Goal: Task Accomplishment & Management: Use online tool/utility

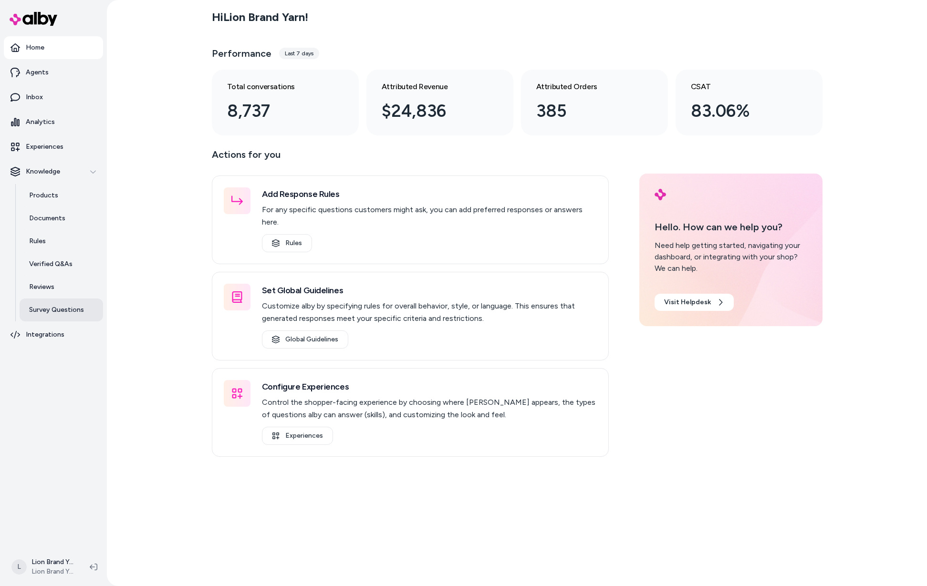
click at [42, 309] on p "Survey Questions" at bounding box center [56, 310] width 55 height 10
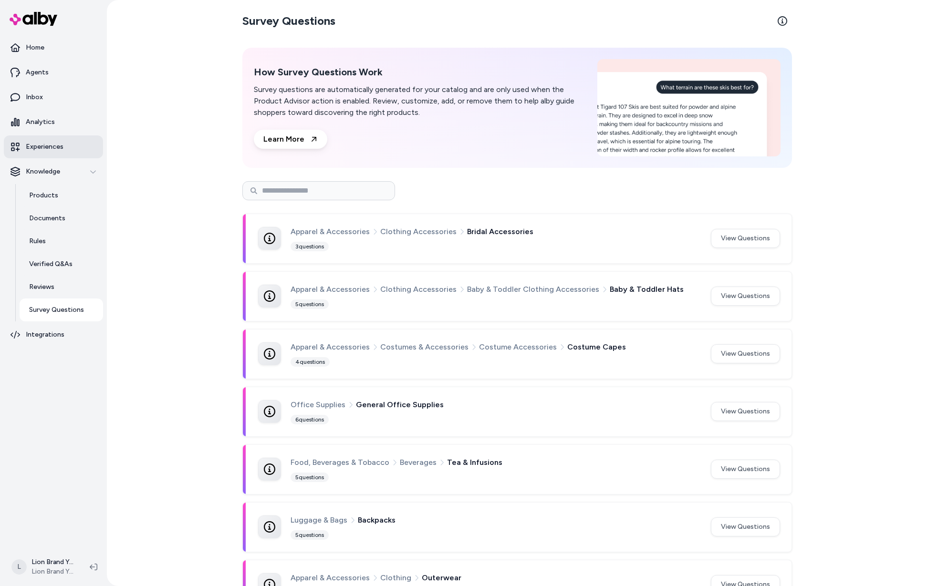
click at [51, 143] on p "Experiences" at bounding box center [45, 147] width 38 height 10
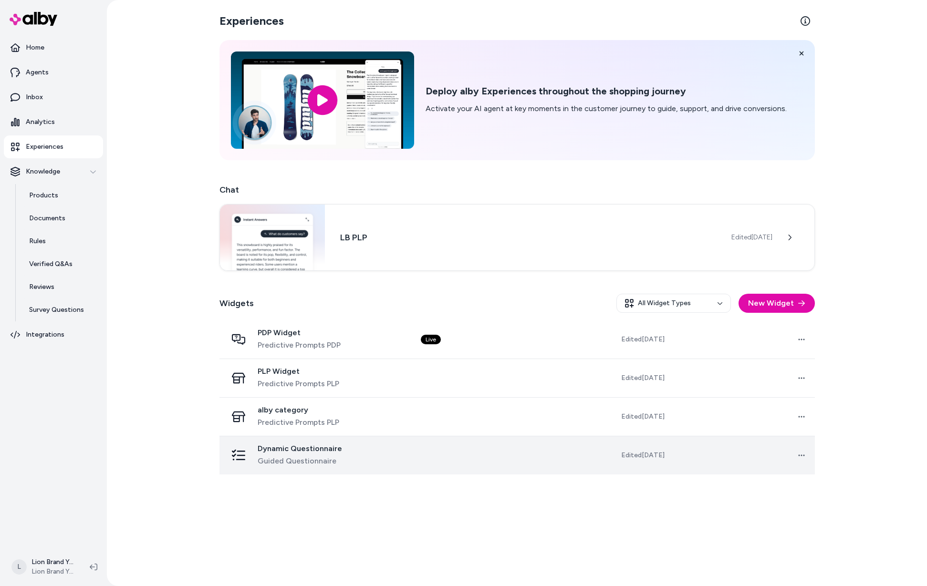
click at [379, 457] on div "Dynamic Questionnaire Guided Questionnaire" at bounding box center [316, 455] width 178 height 23
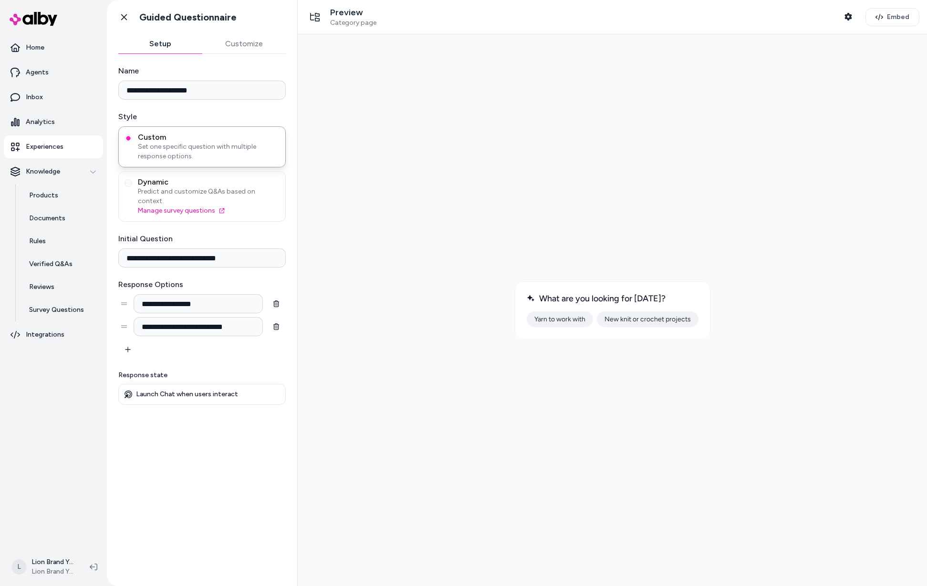
click at [659, 322] on button "New knit or crochet projects" at bounding box center [648, 320] width 102 height 16
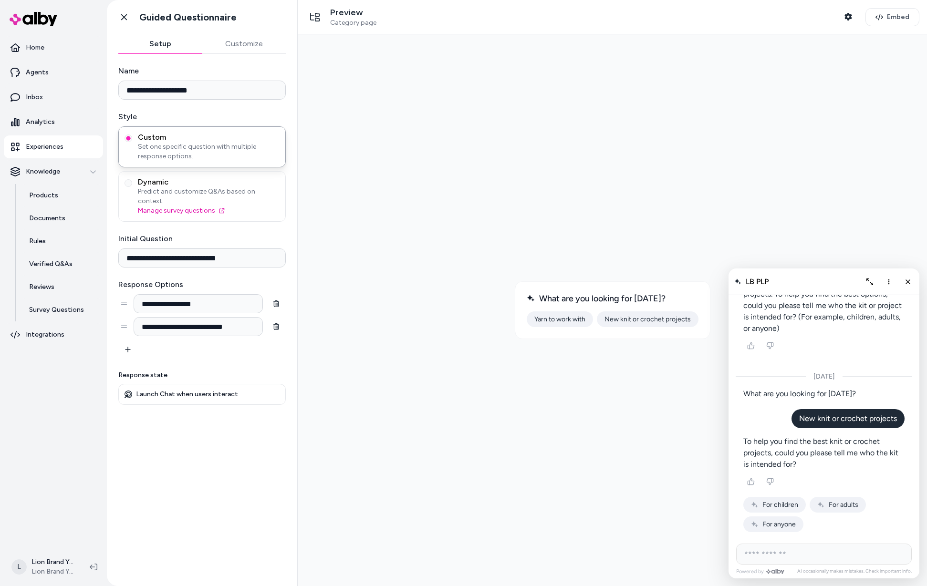
scroll to position [722, 0]
click at [847, 502] on span "For adults" at bounding box center [844, 505] width 30 height 8
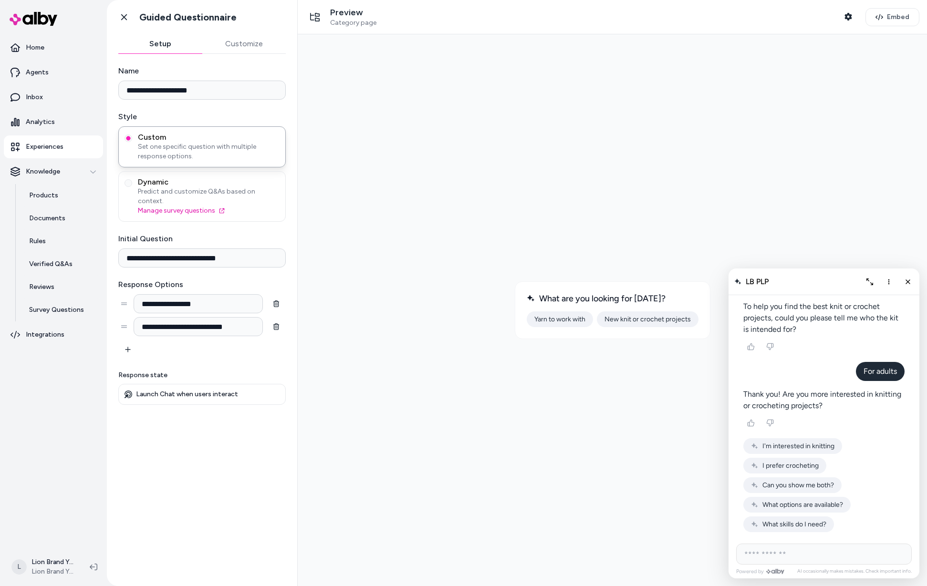
scroll to position [857, 0]
click at [818, 444] on span "I'm interested in knitting" at bounding box center [798, 446] width 72 height 8
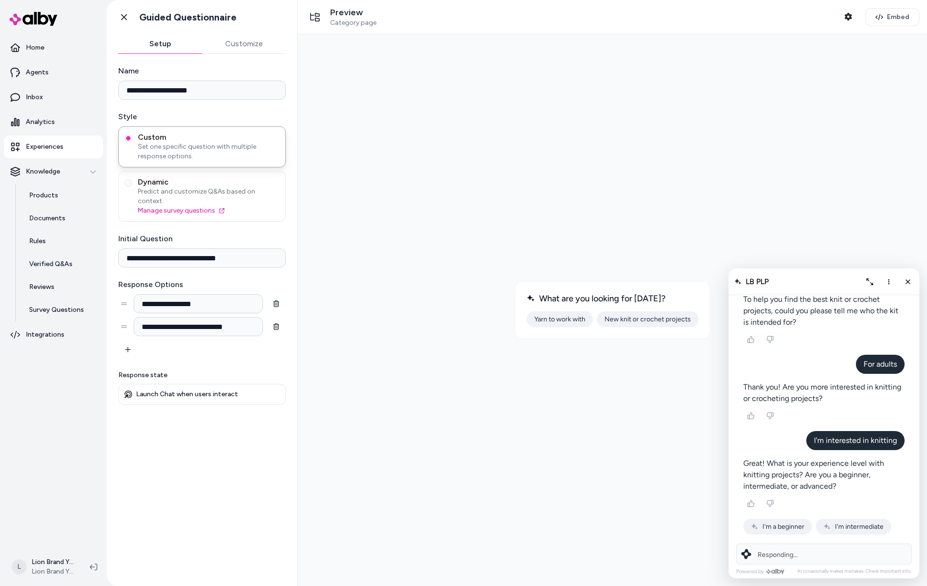
scroll to position [886, 0]
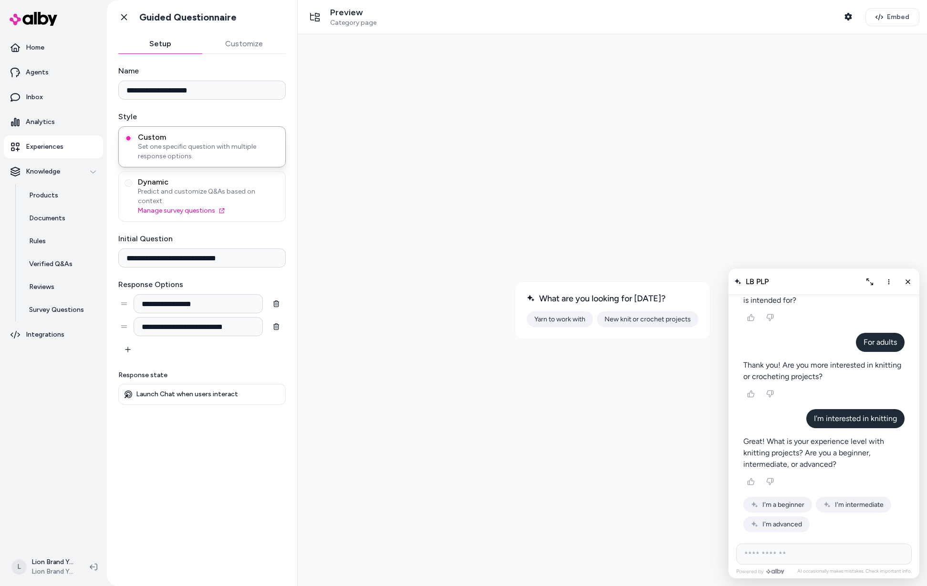
click at [790, 506] on span "I'm a beginner" at bounding box center [783, 505] width 42 height 8
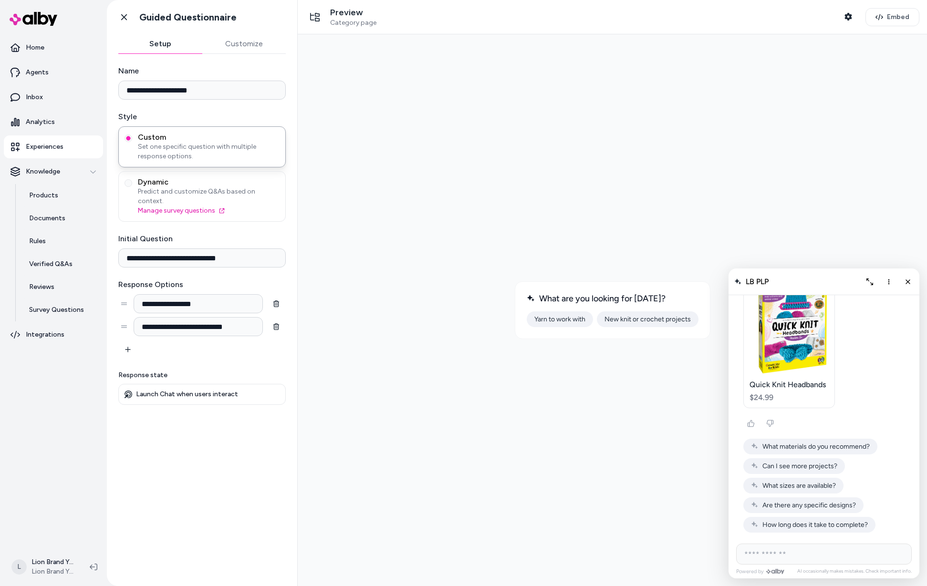
scroll to position [1279, 0]
click at [818, 468] on span "Can I see more projects?" at bounding box center [799, 466] width 75 height 8
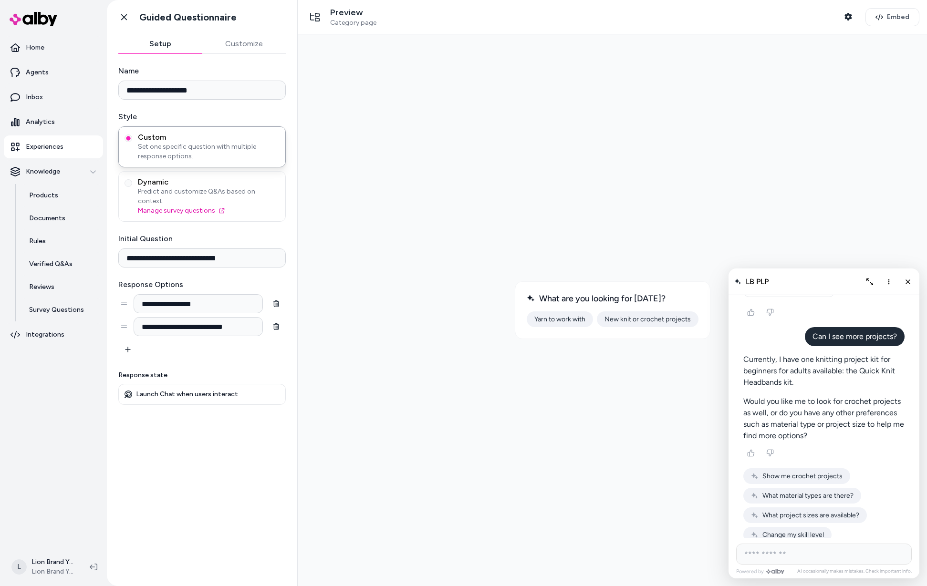
scroll to position [1420, 0]
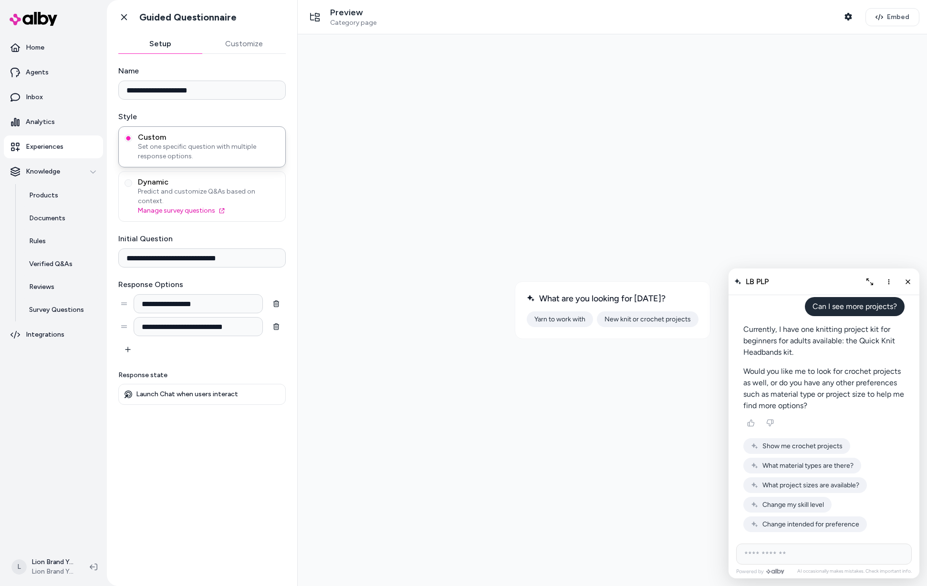
click at [818, 442] on button "Show me crochet projects" at bounding box center [796, 446] width 107 height 16
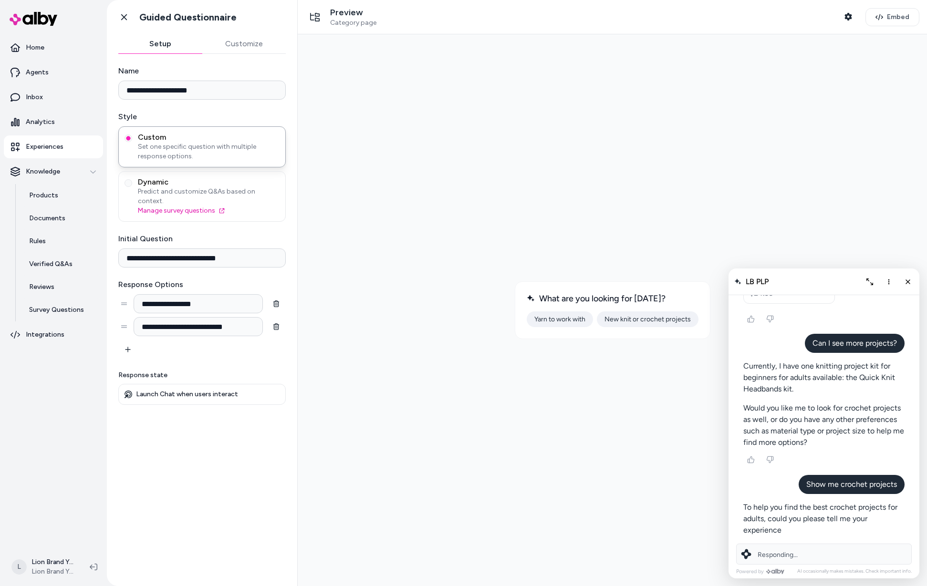
scroll to position [1395, 0]
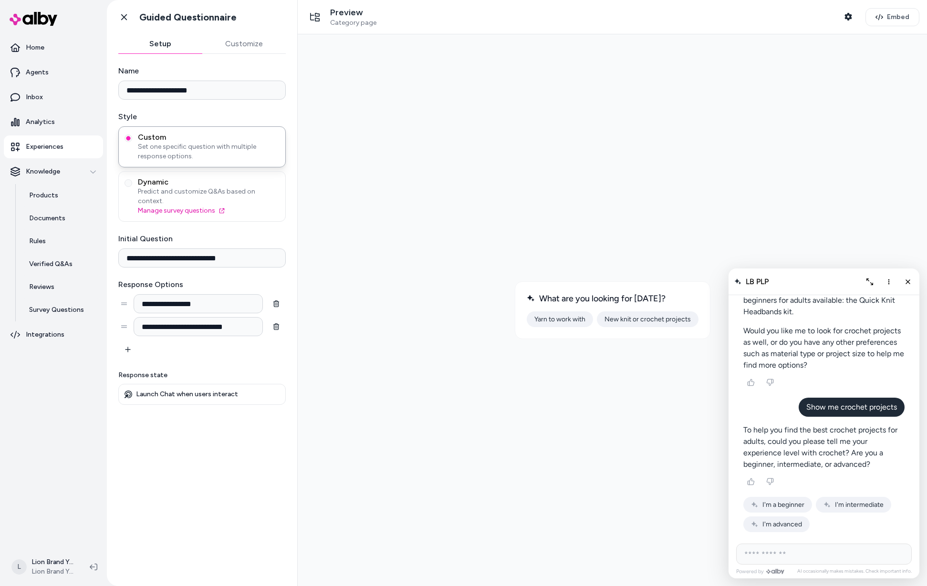
click at [796, 505] on span "I'm a beginner" at bounding box center [783, 505] width 42 height 8
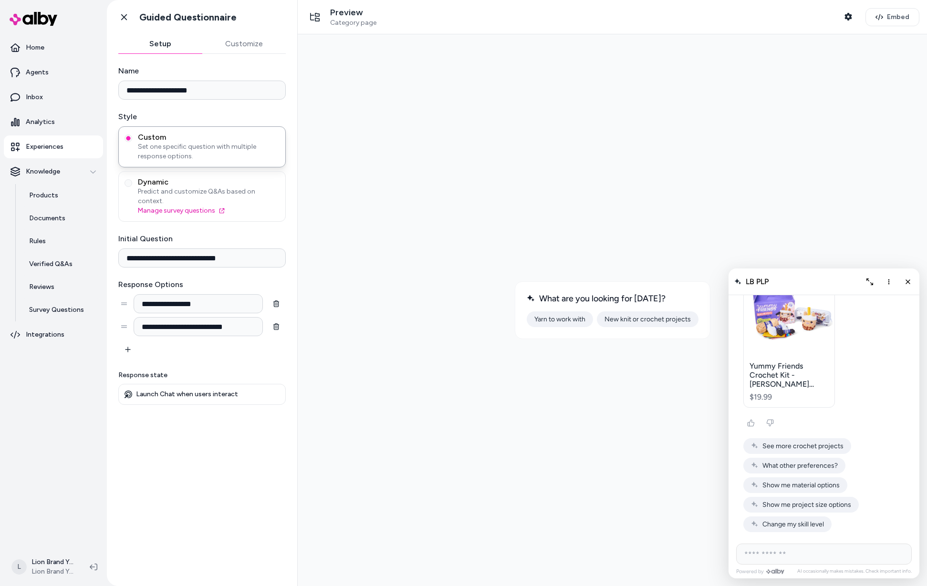
scroll to position [1851, 0]
click at [53, 304] on link "Survey Questions" at bounding box center [61, 310] width 83 height 23
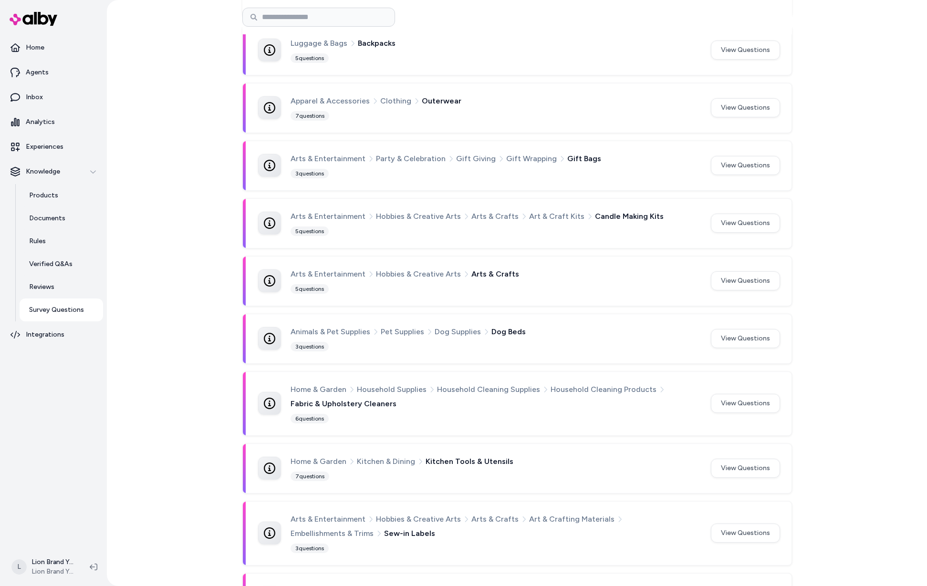
drag, startPoint x: 836, startPoint y: 134, endPoint x: 845, endPoint y: 237, distance: 103.9
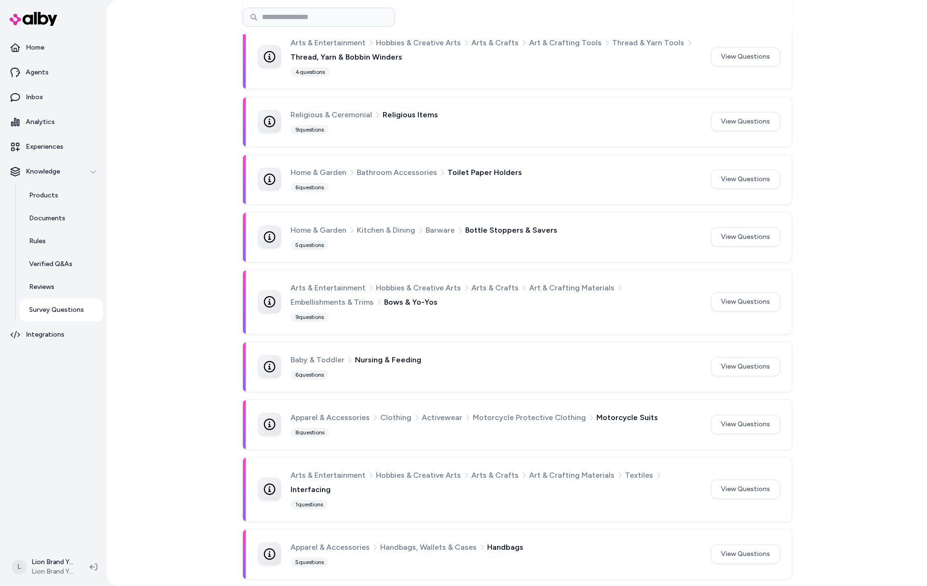
scroll to position [15501, 0]
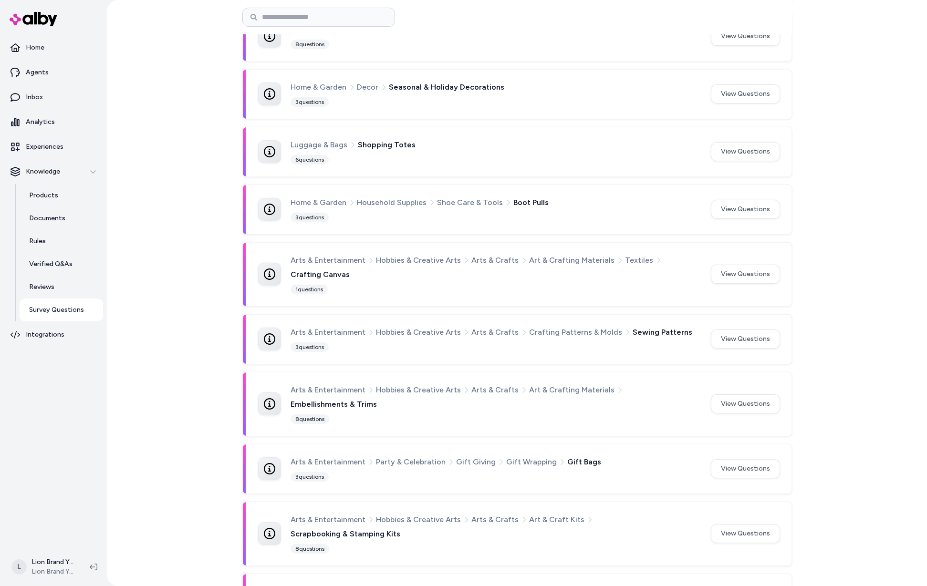
click at [753, 395] on button "View Questions" at bounding box center [745, 404] width 69 height 19
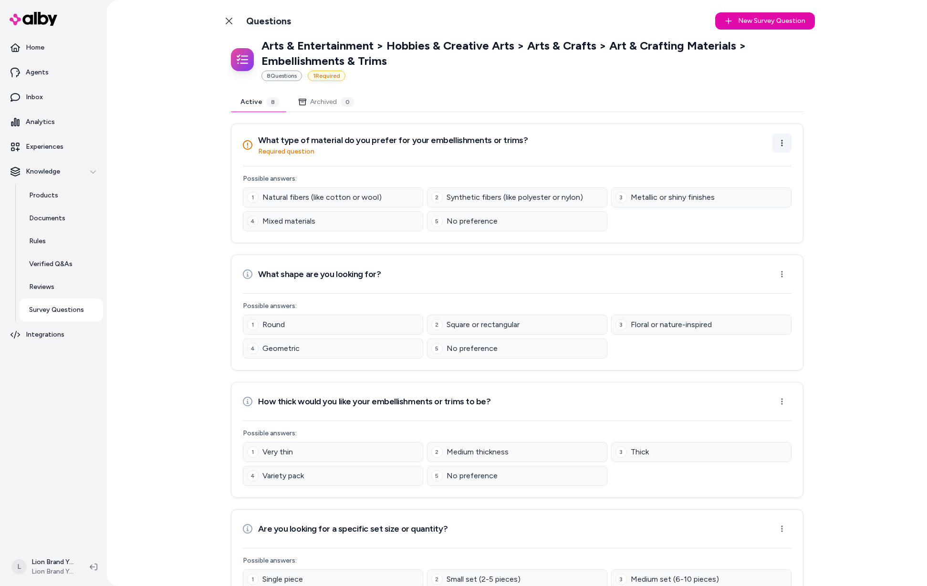
click at [788, 143] on html "Home Agents Inbox Analytics Experiences Knowledge Products Documents Rules Veri…" at bounding box center [463, 293] width 927 height 586
drag, startPoint x: 389, startPoint y: 93, endPoint x: 370, endPoint y: 94, distance: 18.6
click at [389, 93] on html "Home Agents Inbox Analytics Experiences Knowledge Products Documents Rules Veri…" at bounding box center [463, 293] width 927 height 586
click at [185, 56] on div "Back to Categories Questions New Survey Question New Arts & Entertainment > Hob…" at bounding box center [517, 293] width 820 height 586
click at [225, 20] on icon at bounding box center [229, 21] width 8 height 8
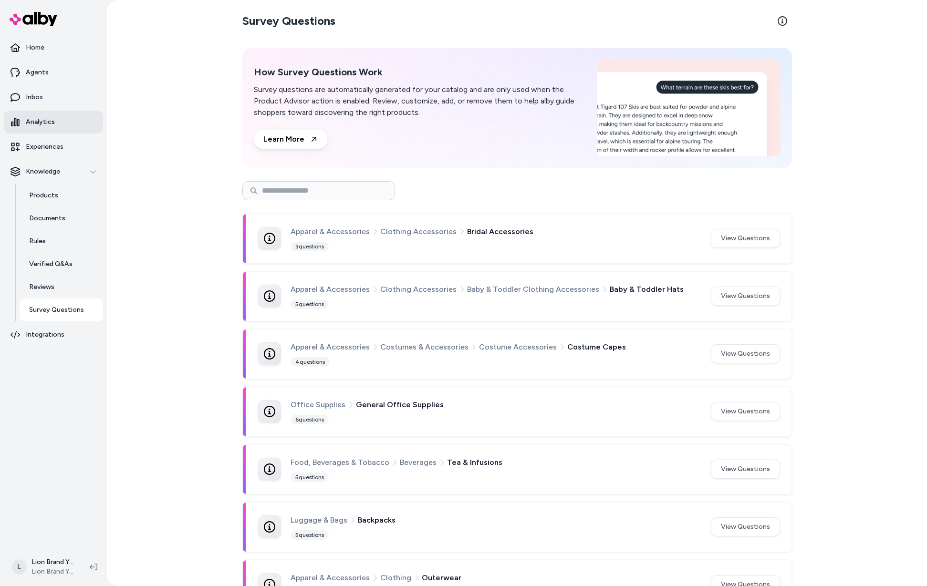
click at [40, 127] on link "Analytics" at bounding box center [53, 122] width 99 height 23
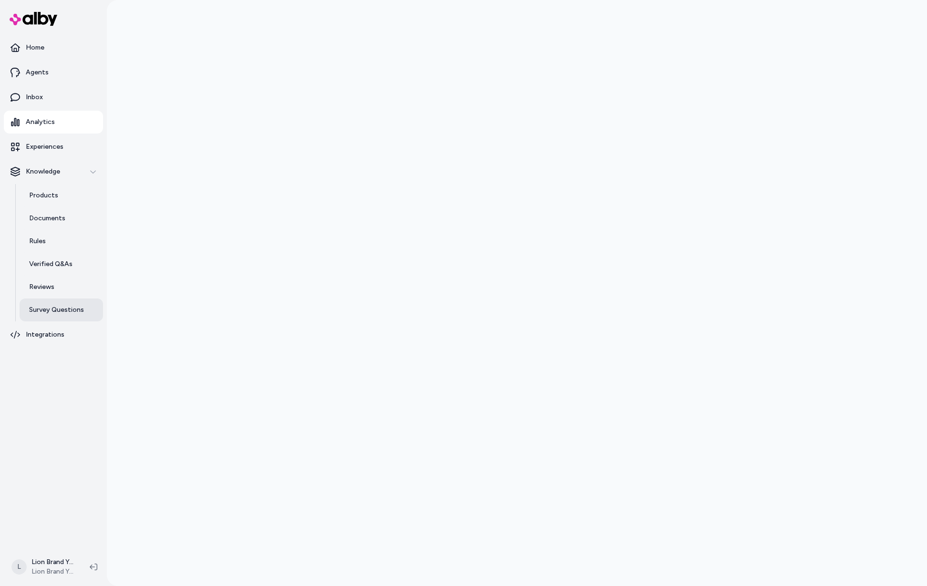
click at [56, 305] on link "Survey Questions" at bounding box center [61, 310] width 83 height 23
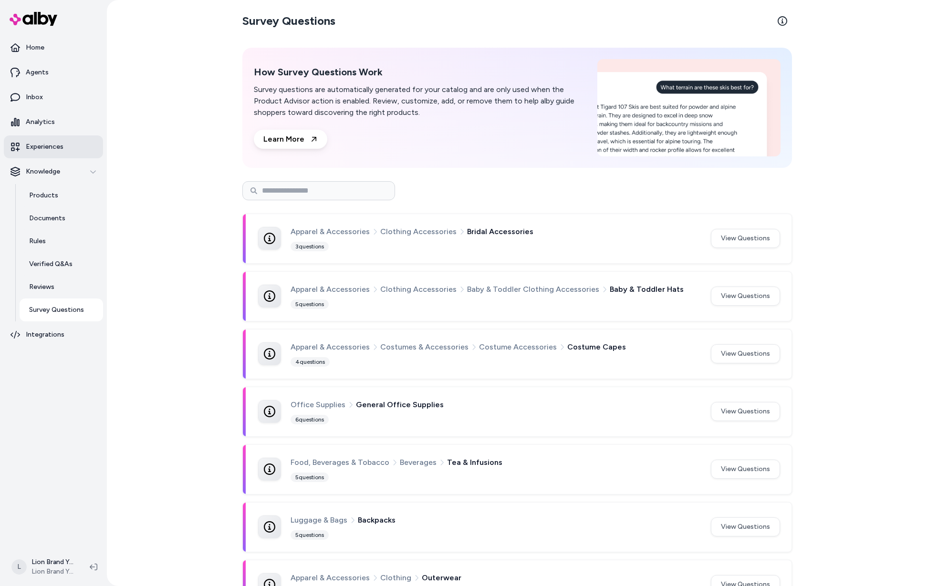
click at [60, 145] on p "Experiences" at bounding box center [45, 147] width 38 height 10
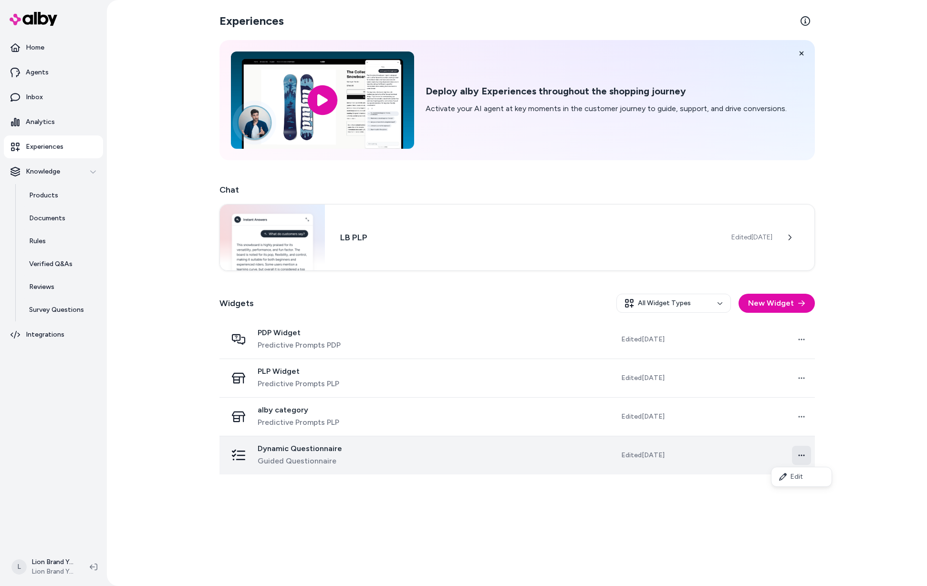
click at [802, 457] on html "Home Agents Inbox Analytics Experiences Knowledge Products Documents Rules Veri…" at bounding box center [463, 293] width 927 height 586
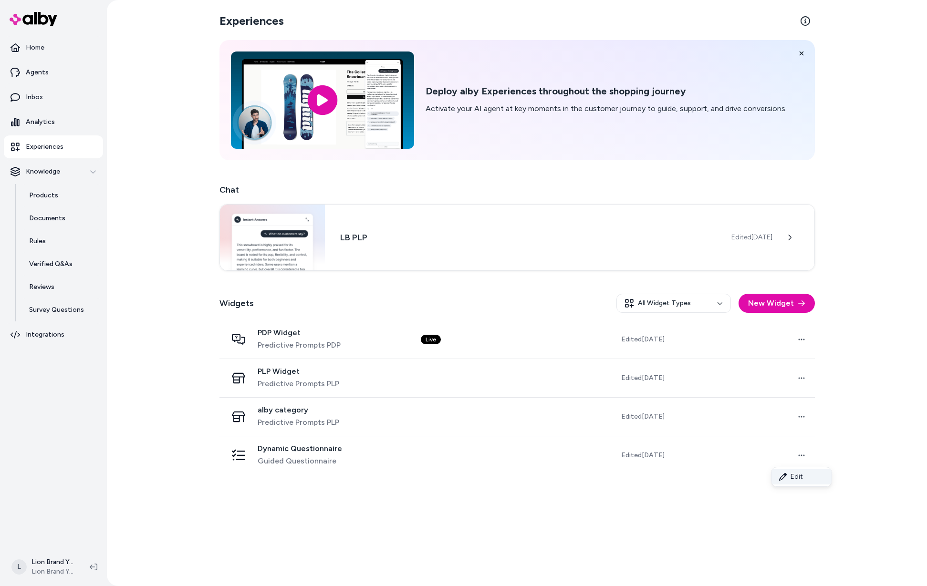
click at [801, 475] on link "Edit" at bounding box center [802, 476] width 60 height 15
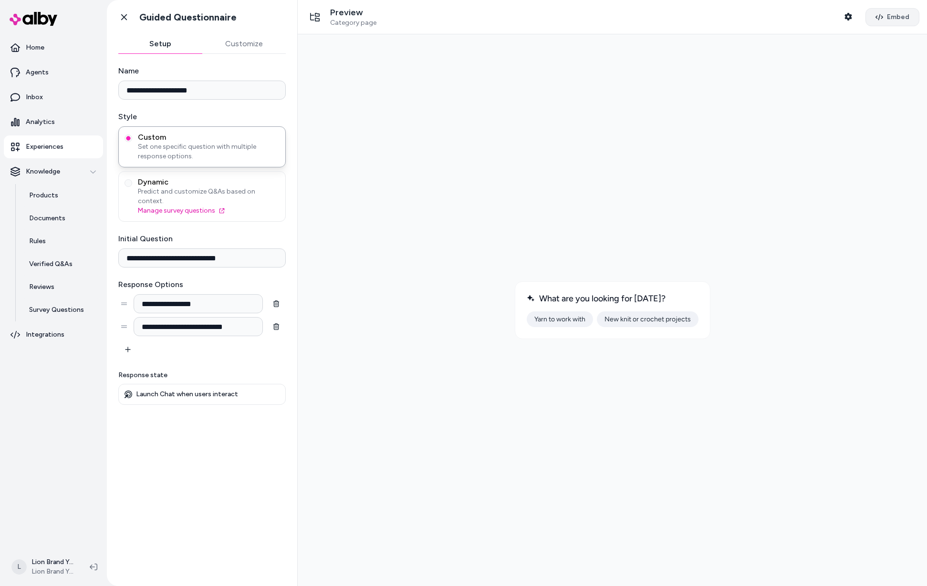
click at [888, 14] on span "Embed" at bounding box center [898, 17] width 22 height 10
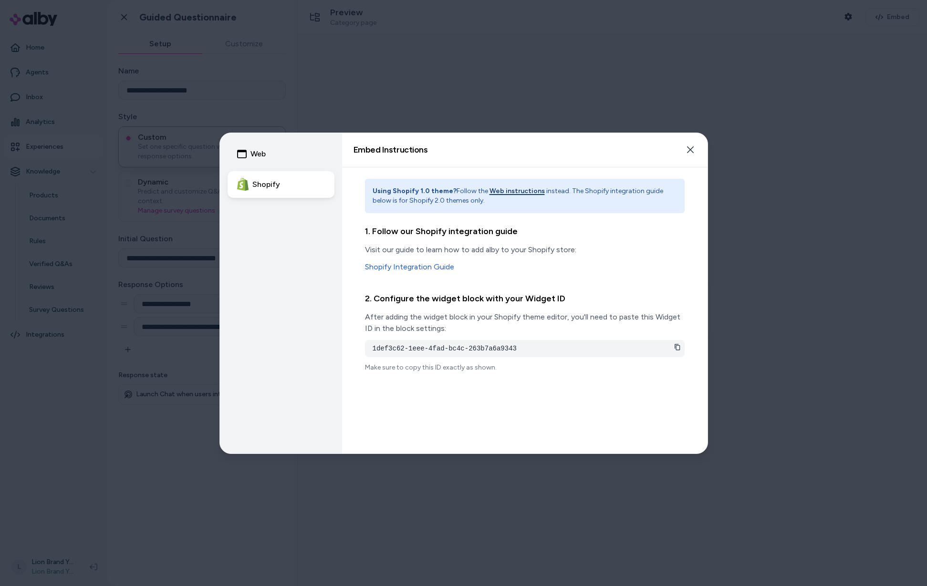
click at [286, 168] on div "Web Shopify" at bounding box center [281, 169] width 107 height 57
click at [283, 162] on button "Web" at bounding box center [281, 154] width 107 height 27
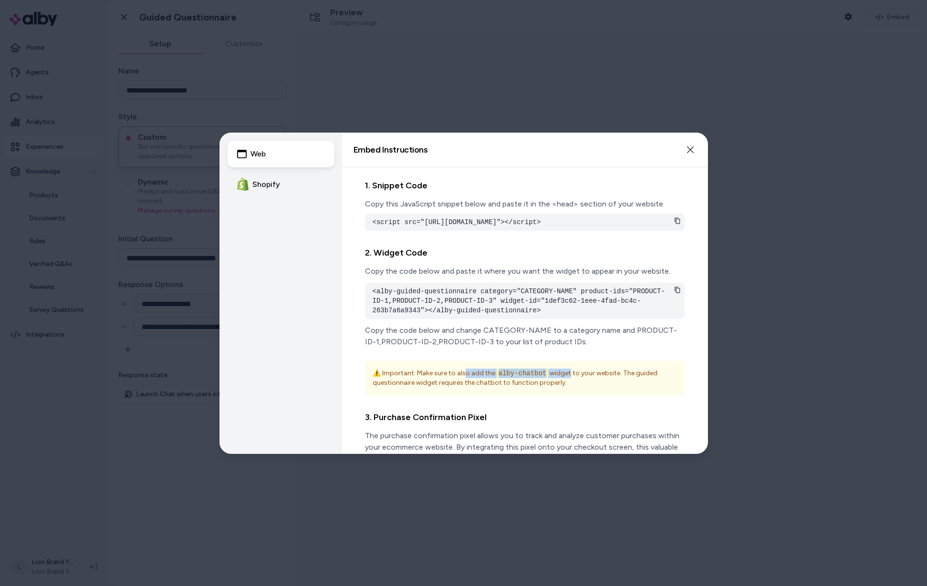
drag, startPoint x: 466, startPoint y: 381, endPoint x: 566, endPoint y: 381, distance: 99.7
click at [565, 381] on p "⚠️ Important: Make sure to also add the alby-chatbot widget to your website. Th…" at bounding box center [525, 378] width 304 height 19
drag, startPoint x: 566, startPoint y: 385, endPoint x: 575, endPoint y: 387, distance: 9.4
click at [567, 385] on p "⚠️ Important: Make sure to also add the alby-chatbot widget to your website. Th…" at bounding box center [525, 378] width 304 height 19
click at [590, 388] on p "⚠️ Important: Make sure to also add the alby-chatbot widget to your website. Th…" at bounding box center [525, 378] width 304 height 19
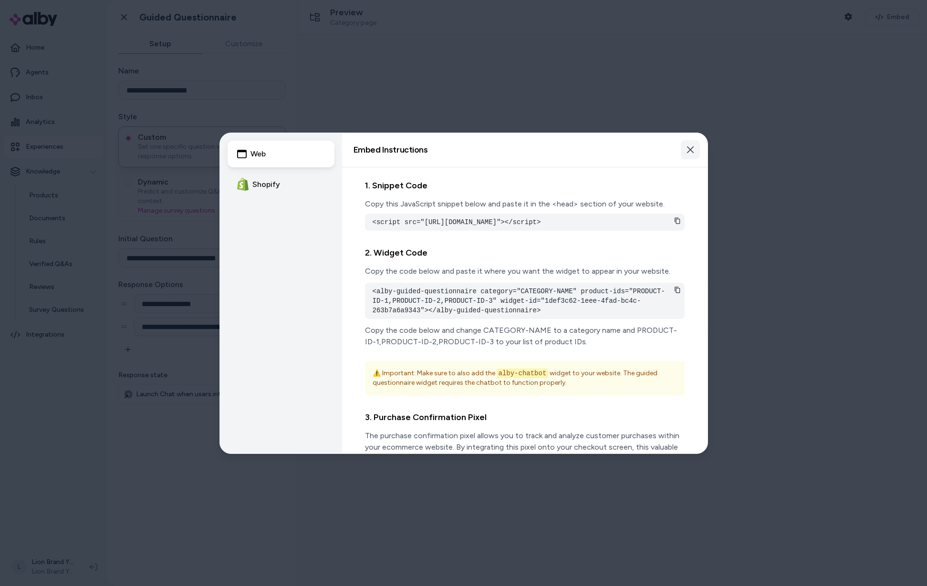
click at [693, 149] on icon "button" at bounding box center [691, 150] width 8 height 8
